Goal: Task Accomplishment & Management: Manage account settings

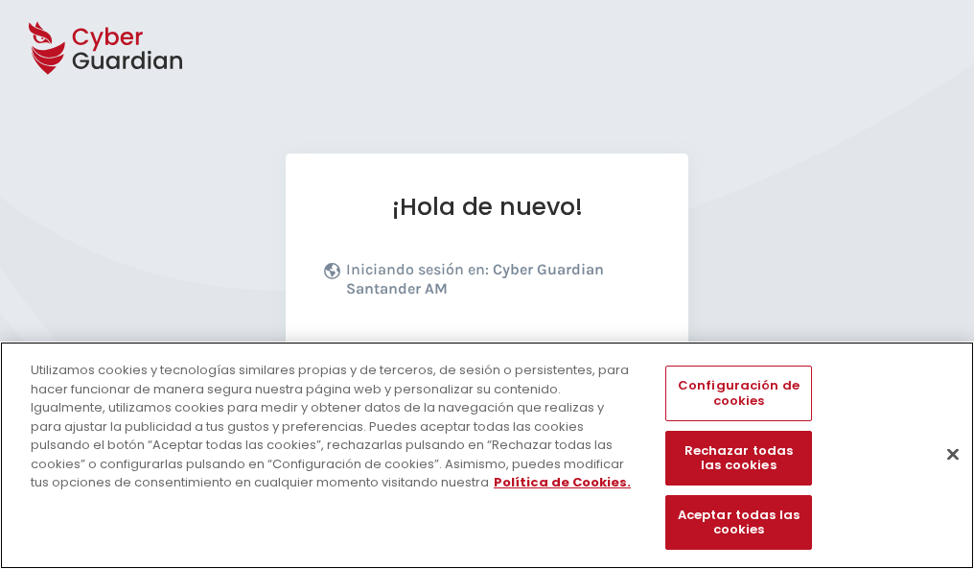
scroll to position [235, 0]
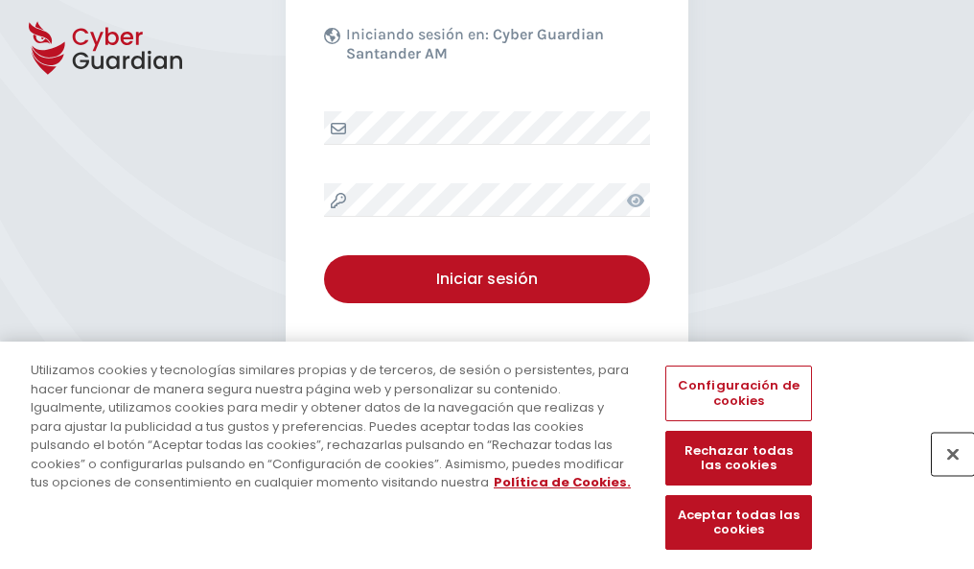
click at [944, 474] on button "Cerrar" at bounding box center [953, 454] width 42 height 42
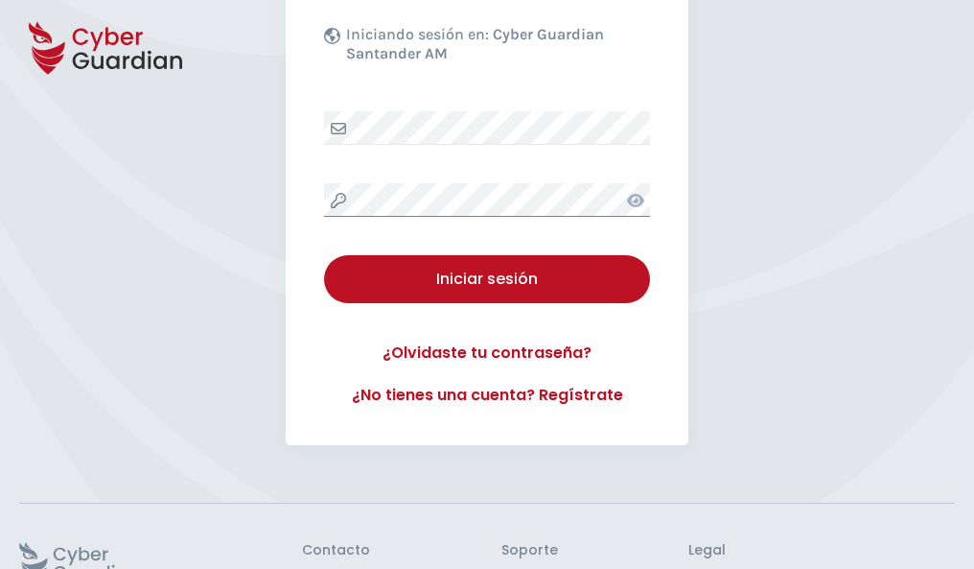
scroll to position [373, 0]
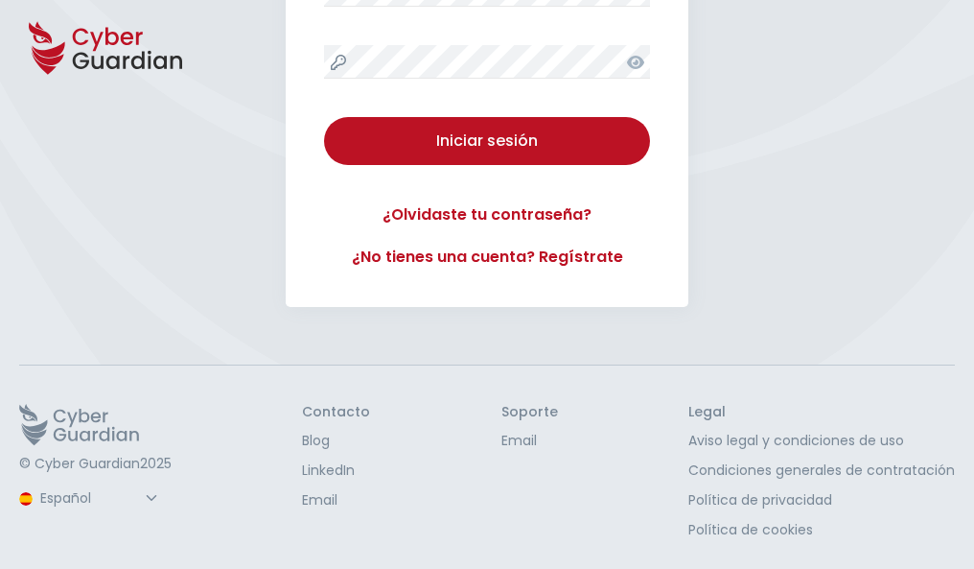
click at [324, 117] on button "Iniciar sesión" at bounding box center [487, 141] width 326 height 48
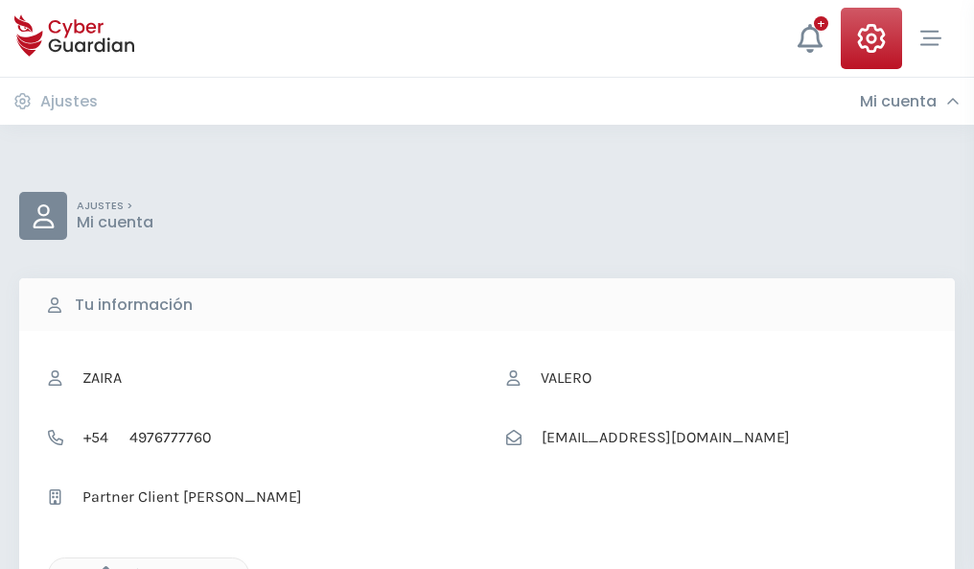
click at [101, 567] on icon "button" at bounding box center [101, 574] width 16 height 16
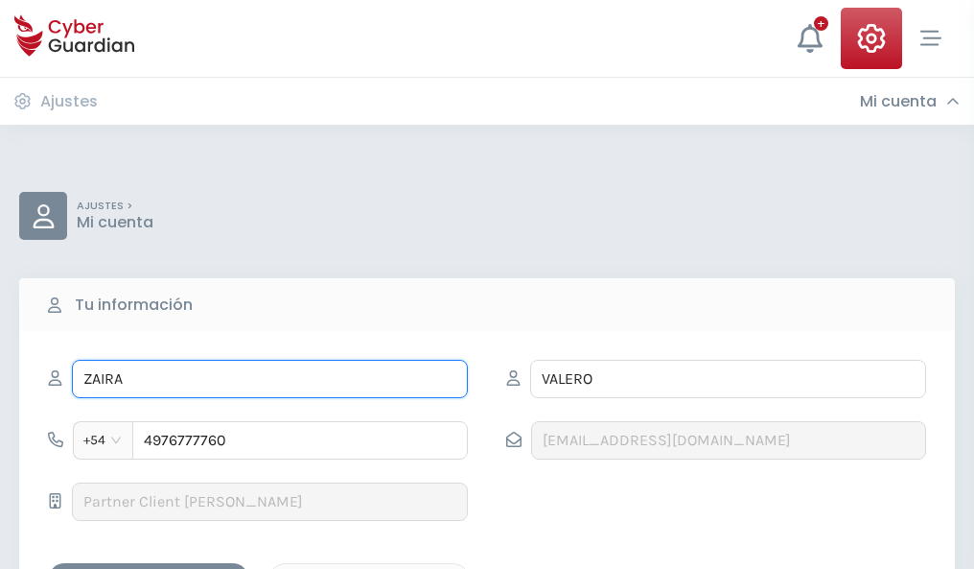
click at [269, 379] on input "ZAIRA" at bounding box center [270, 379] width 396 height 38
type input "Z"
type input "Águeda"
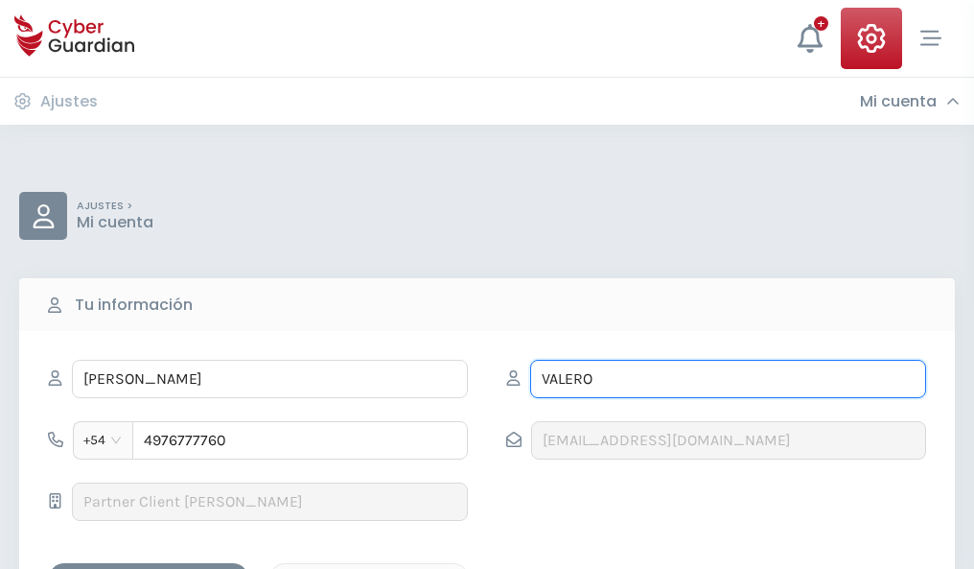
click at [728, 379] on input "VALERO" at bounding box center [728, 379] width 396 height 38
type input "V"
type input "Marín"
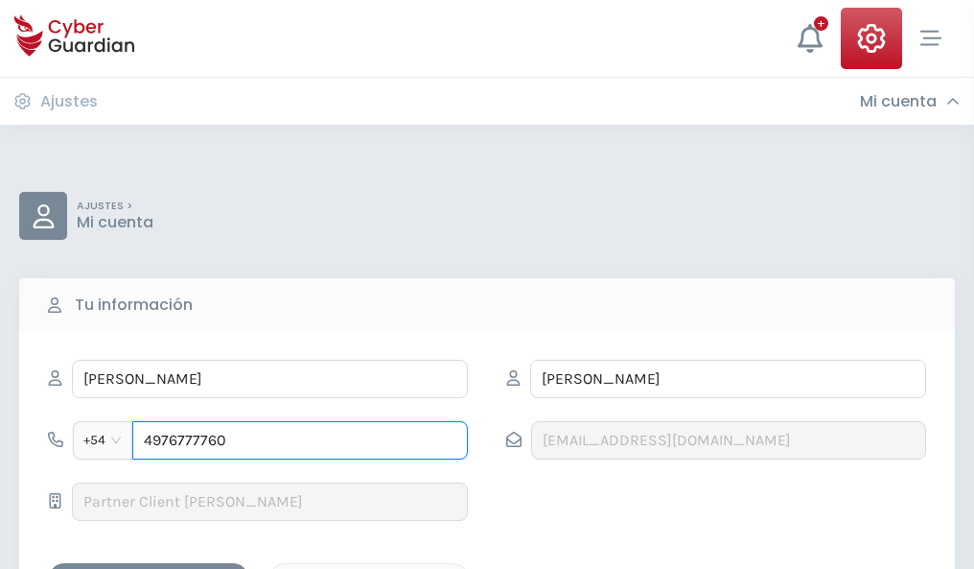
click at [300, 440] on input "4976777760" at bounding box center [300, 440] width 336 height 38
type input "4"
type input "4973941223"
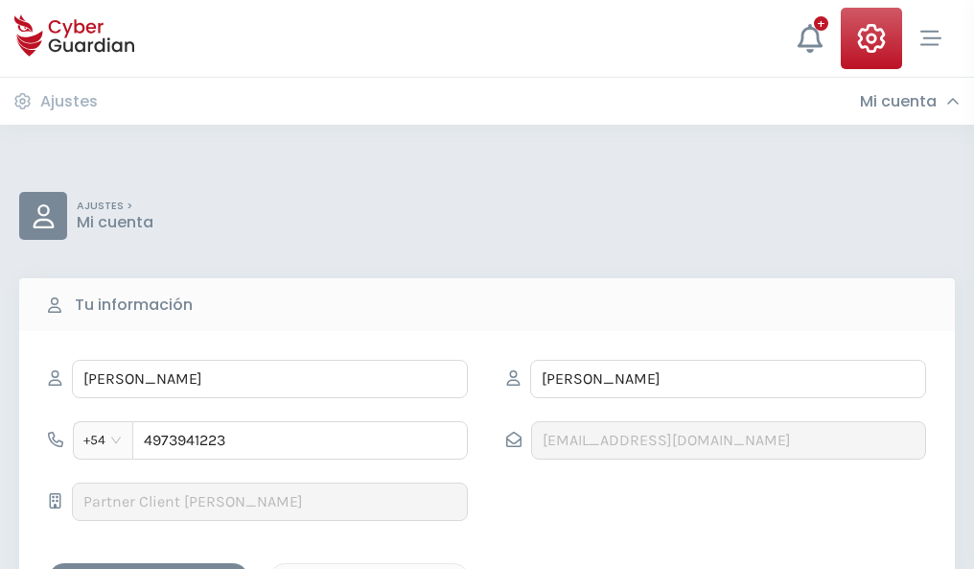
click at [149, 568] on div "Guardar cambios" at bounding box center [148, 580] width 173 height 24
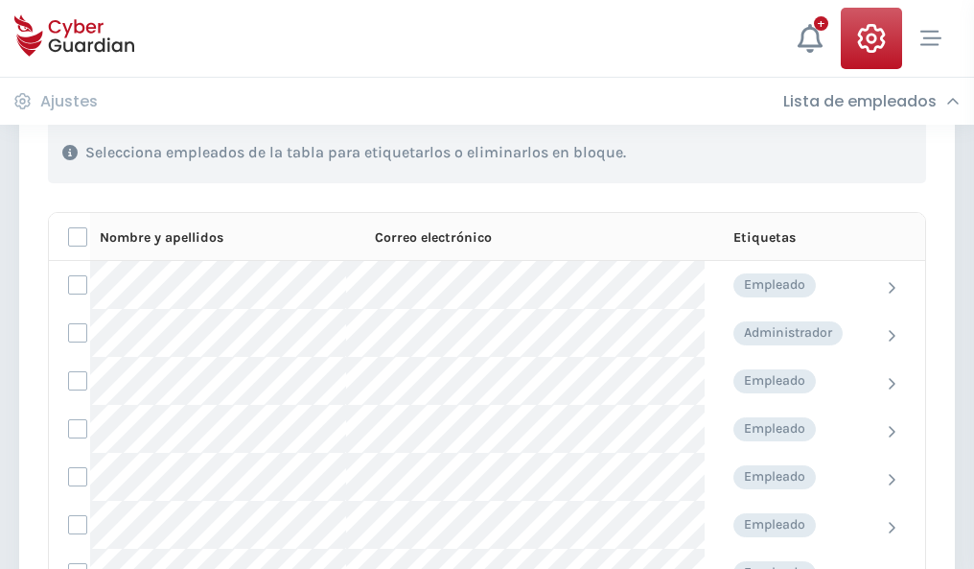
scroll to position [821, 0]
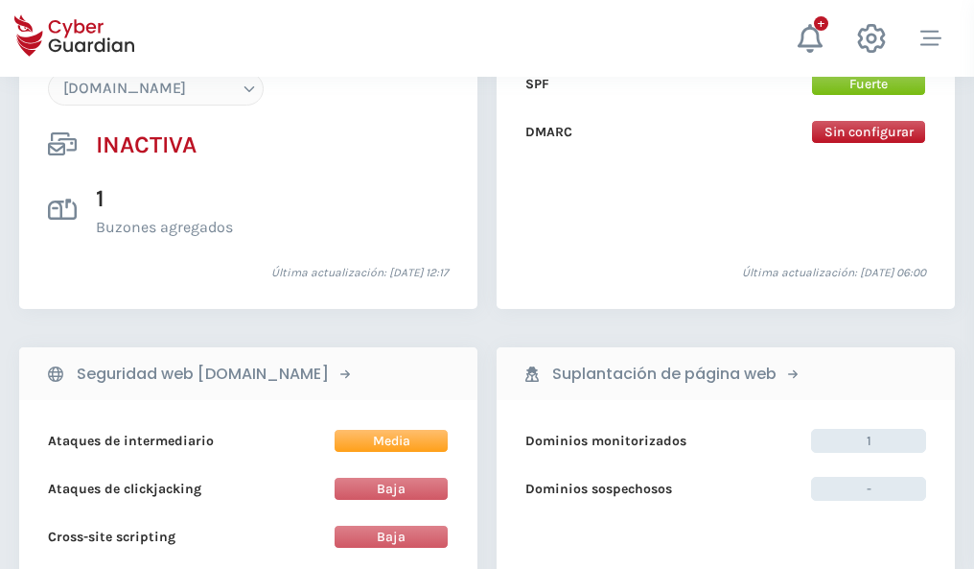
scroll to position [1805, 0]
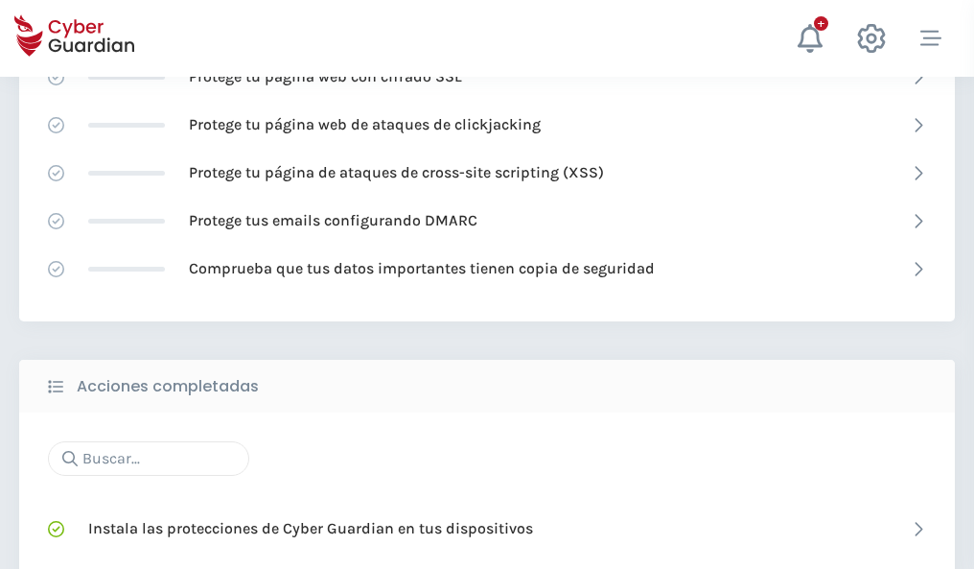
scroll to position [1277, 0]
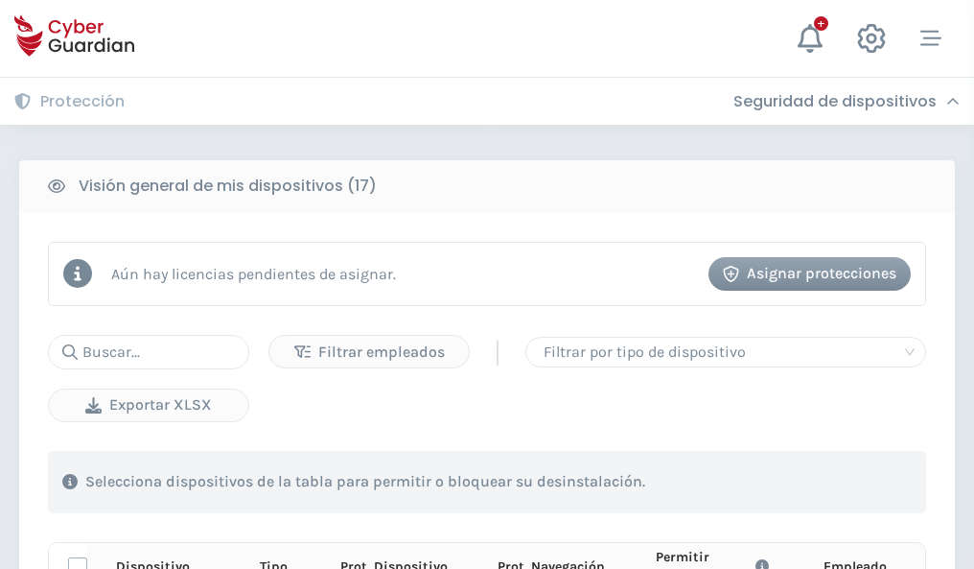
scroll to position [1695, 0]
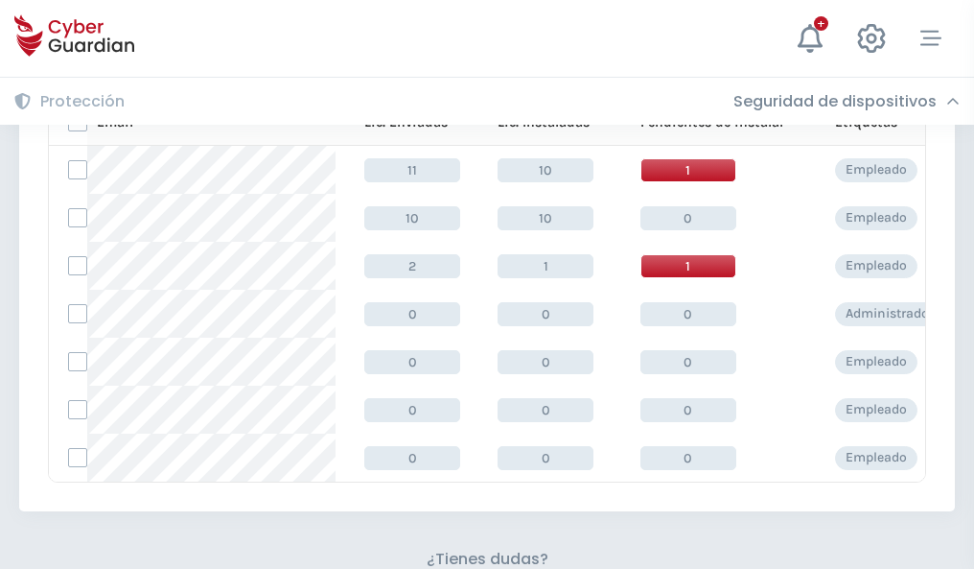
scroll to position [842, 0]
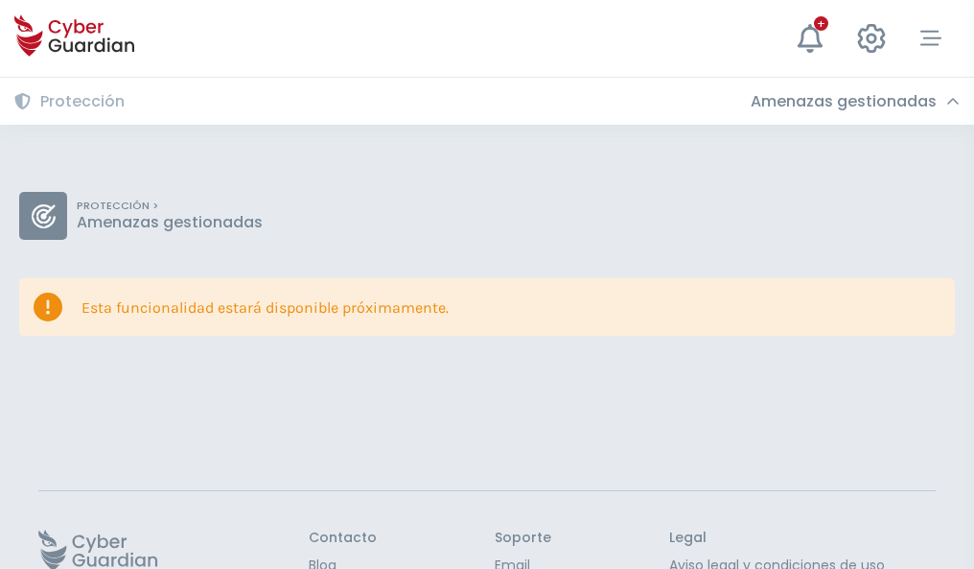
scroll to position [125, 0]
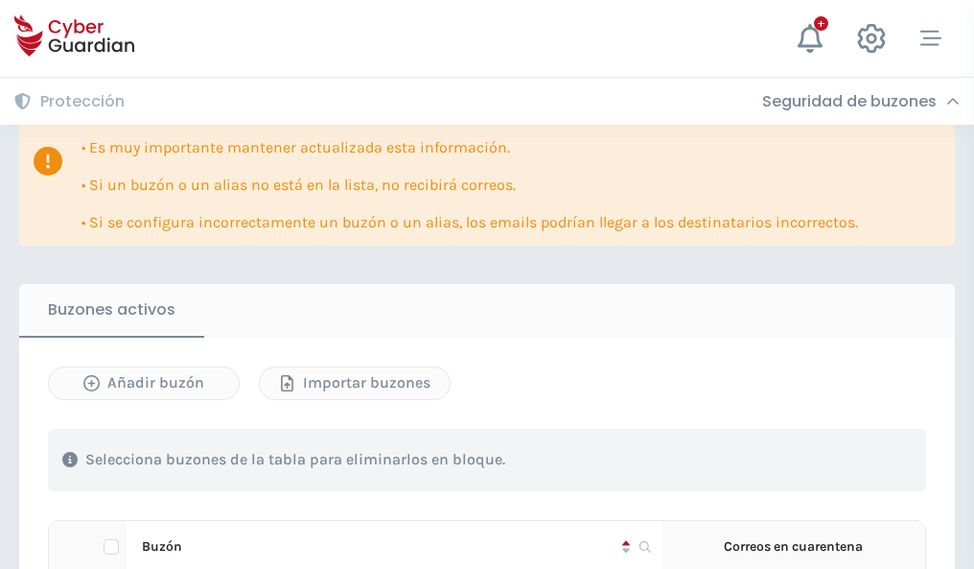
scroll to position [1127, 0]
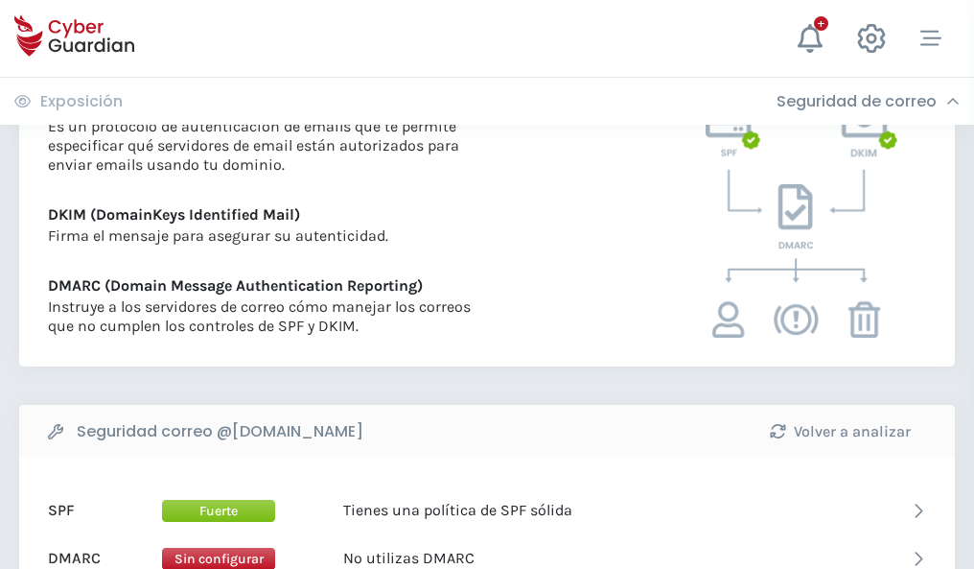
scroll to position [1035, 0]
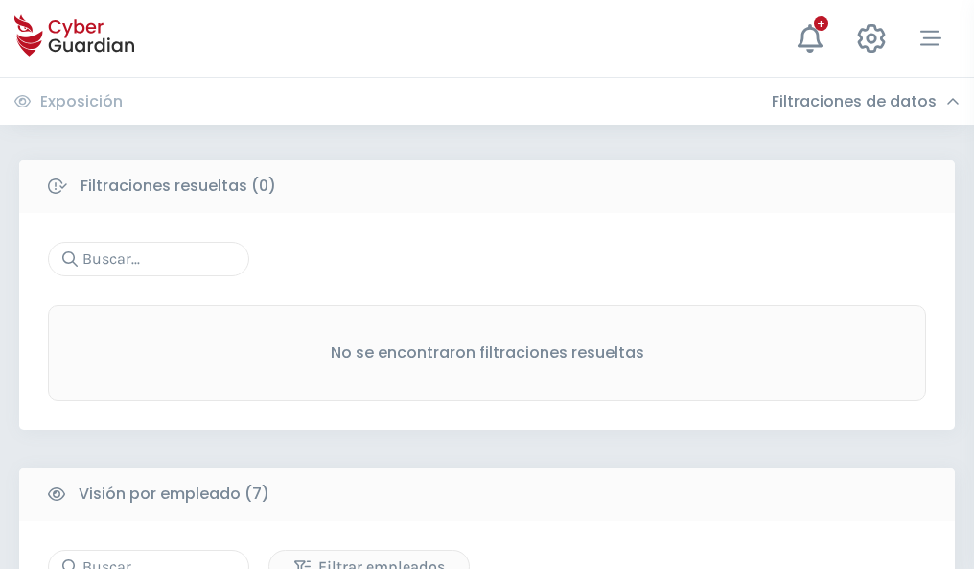
scroll to position [1586, 0]
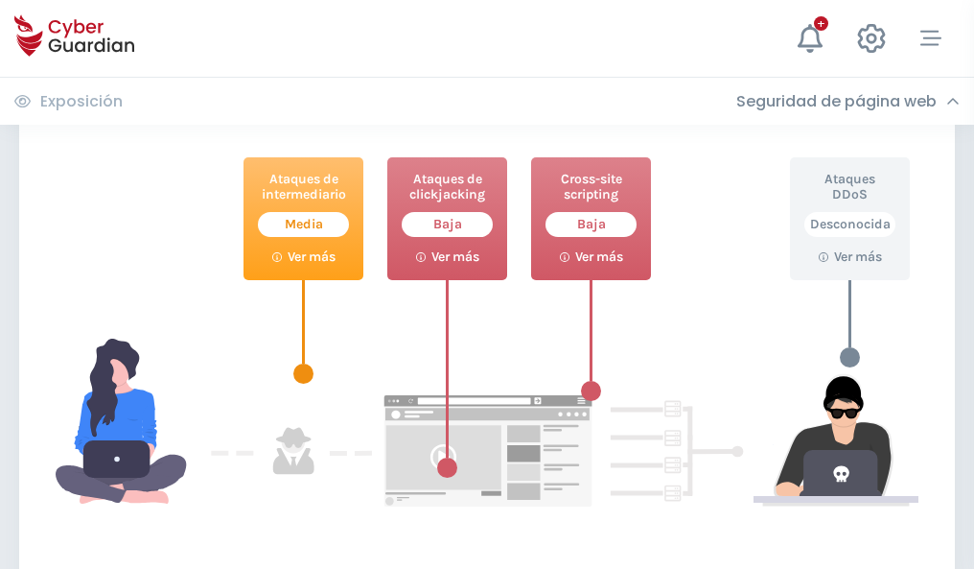
scroll to position [1044, 0]
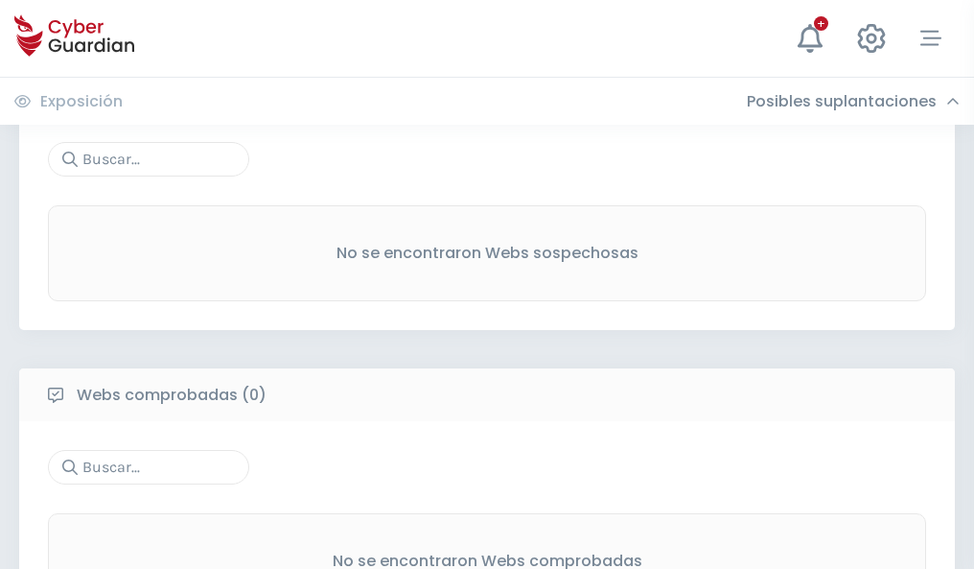
scroll to position [1003, 0]
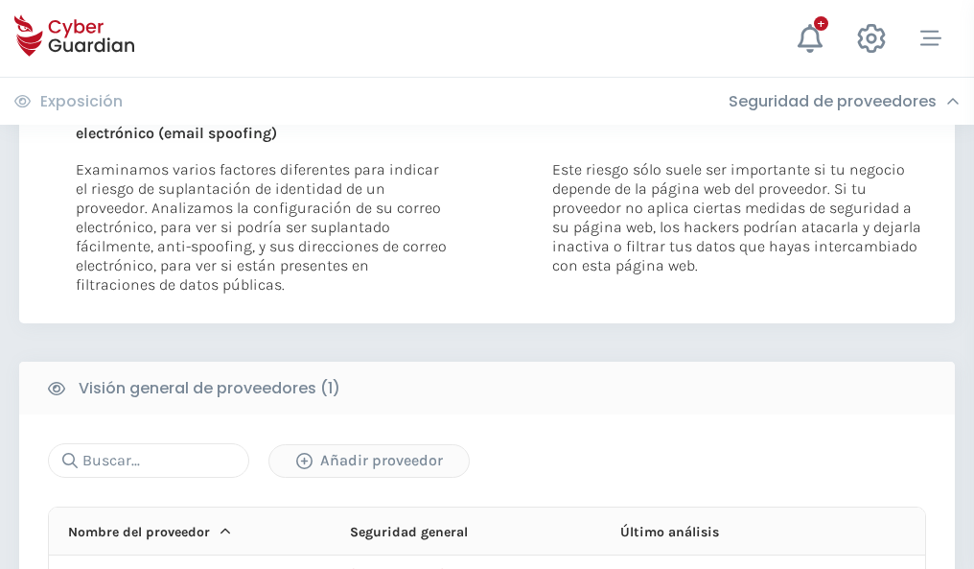
scroll to position [996, 0]
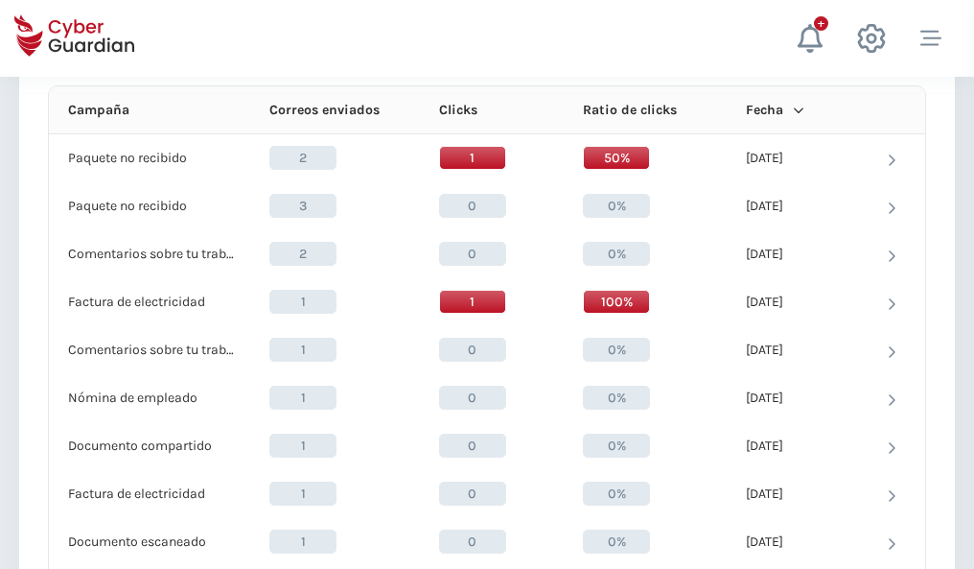
scroll to position [1720, 0]
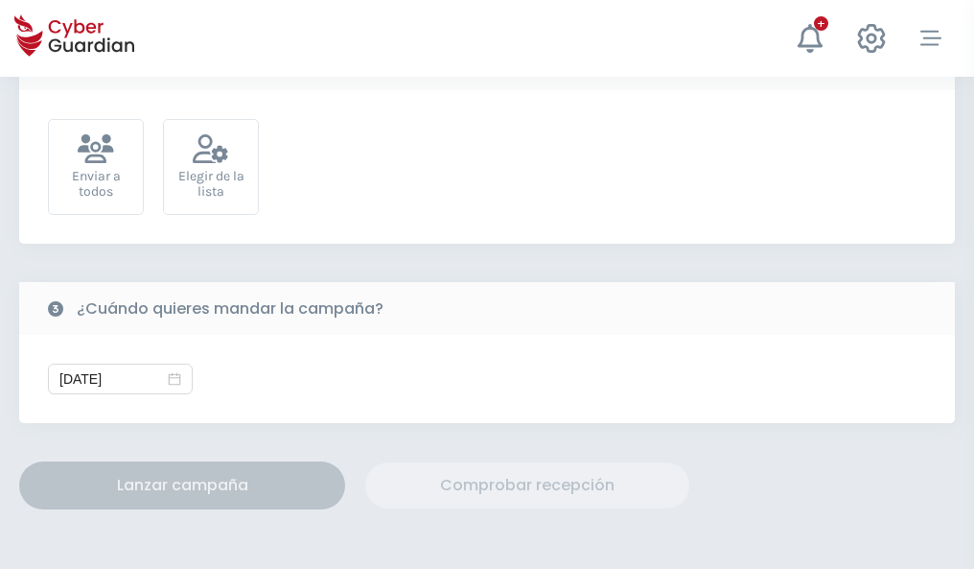
scroll to position [702, 0]
